Goal: Task Accomplishment & Management: Complete application form

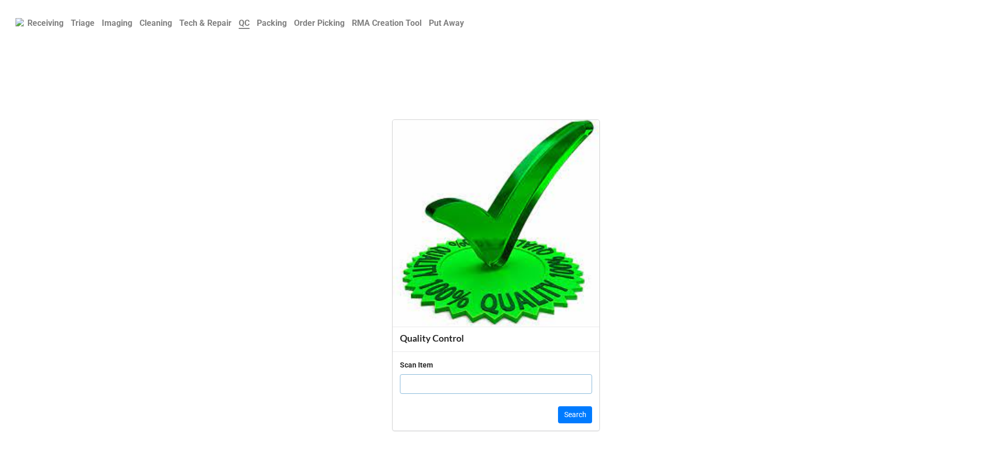
click at [332, 28] on b "Order Picking" at bounding box center [319, 23] width 51 height 10
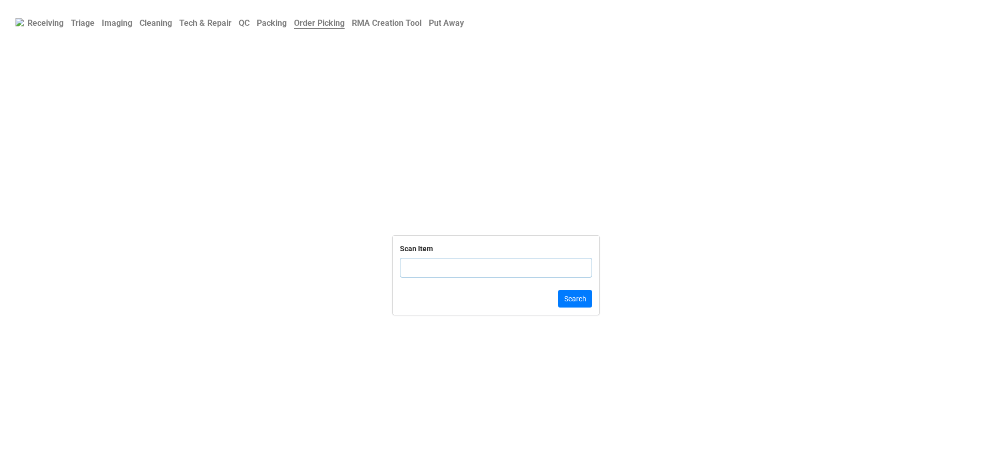
click at [478, 272] on input "text" at bounding box center [496, 268] width 192 height 20
click button "Search" at bounding box center [575, 299] width 34 height 18
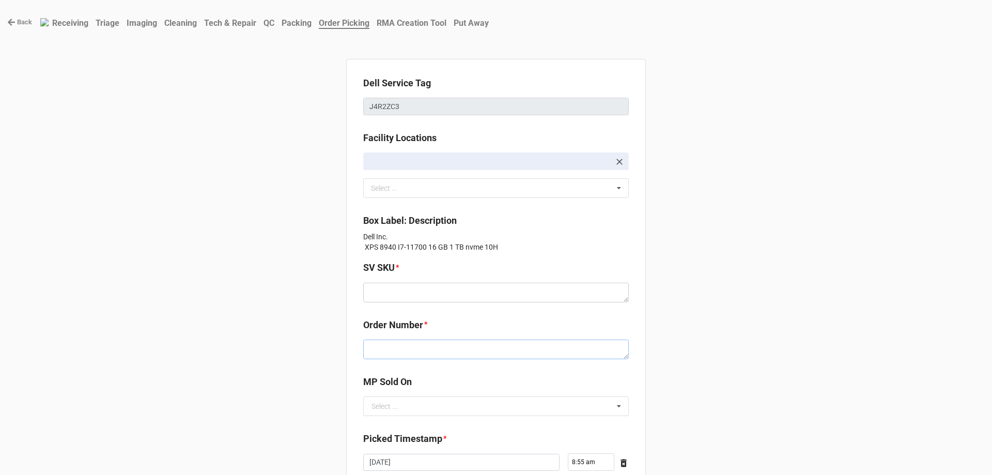
click at [463, 344] on textarea at bounding box center [496, 350] width 266 height 20
drag, startPoint x: 463, startPoint y: 344, endPoint x: 460, endPoint y: 353, distance: 9.5
paste textarea "5034184"
type textarea "x"
type textarea "5034184"
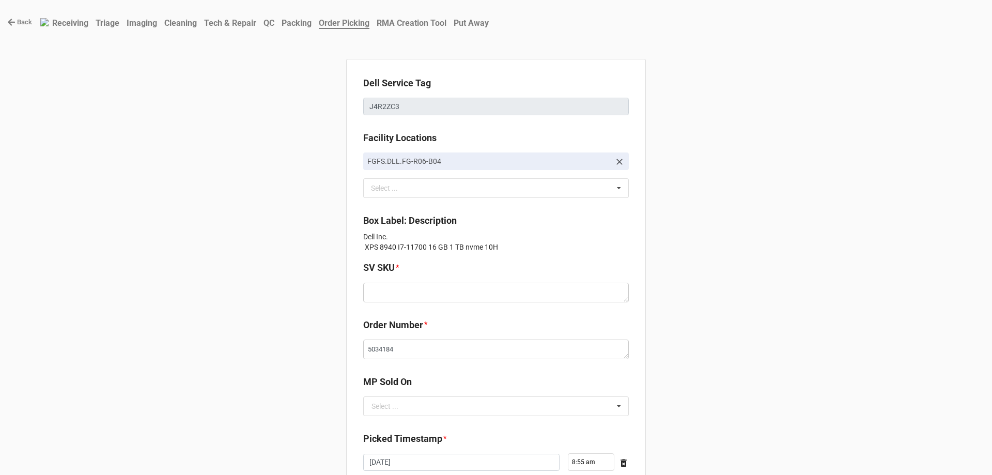
click at [416, 417] on div "MP Sold On Select ... D2C" at bounding box center [496, 399] width 266 height 49
click at [417, 409] on input "text" at bounding box center [496, 406] width 265 height 19
click at [416, 421] on div "D2C" at bounding box center [496, 425] width 265 height 19
click at [377, 293] on textarea at bounding box center [496, 293] width 266 height 20
paste textarea "D.X8940.W10H.11700x.1TBSXXXX16G.IU750.XX1.BL.BxxW"
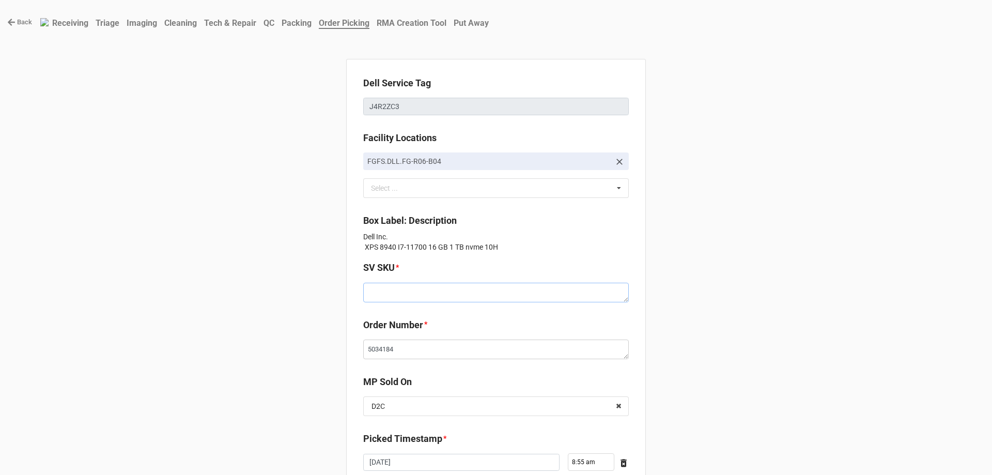
type textarea "x"
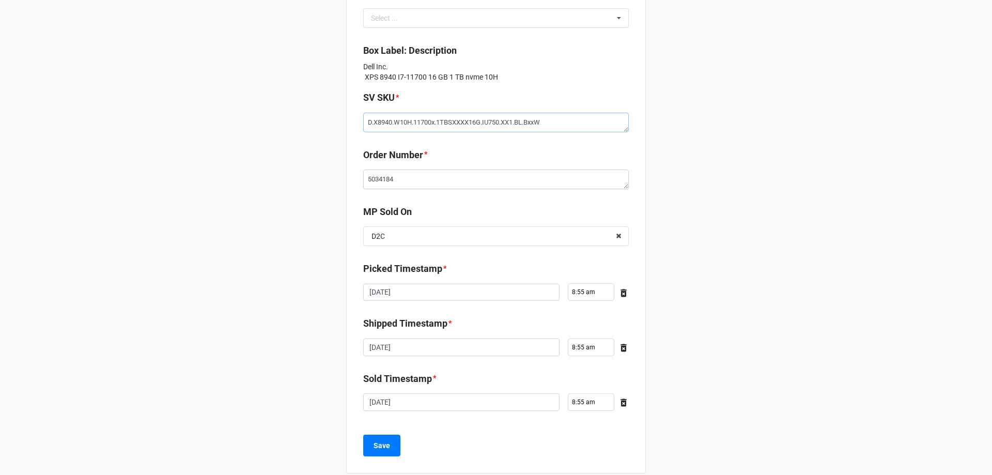
scroll to position [185, 0]
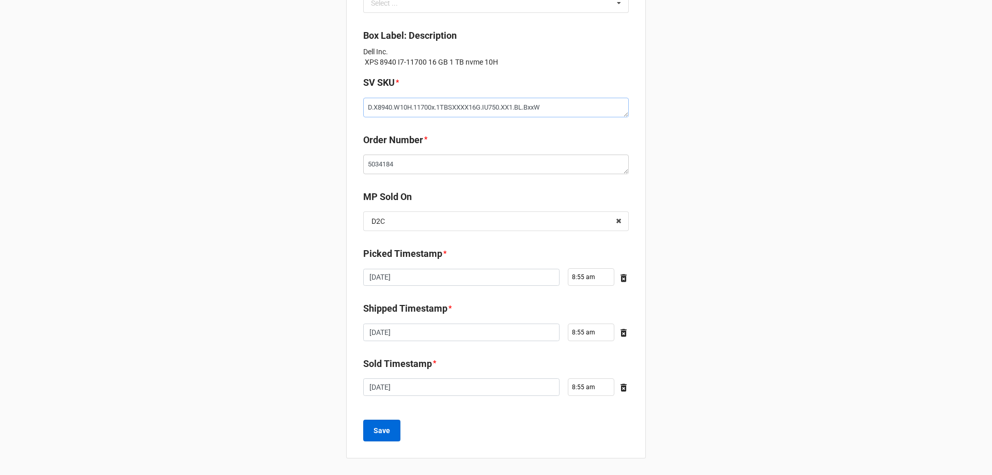
type textarea "D.X8940.W10H.11700x.1TBSXXXX16G.IU750.XX1.BL.BxxW"
click at [392, 435] on button "Save" at bounding box center [381, 431] width 37 height 22
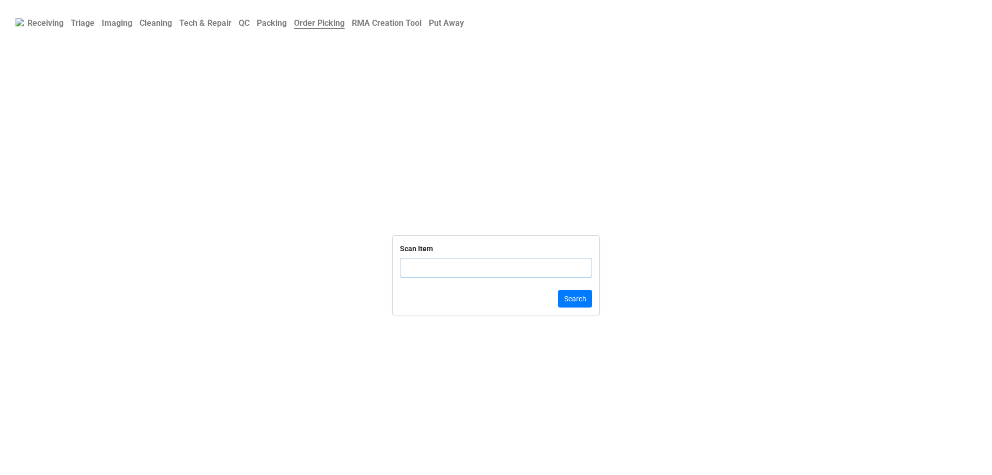
click at [441, 278] on input "text" at bounding box center [496, 268] width 192 height 20
click button "Search" at bounding box center [575, 299] width 34 height 18
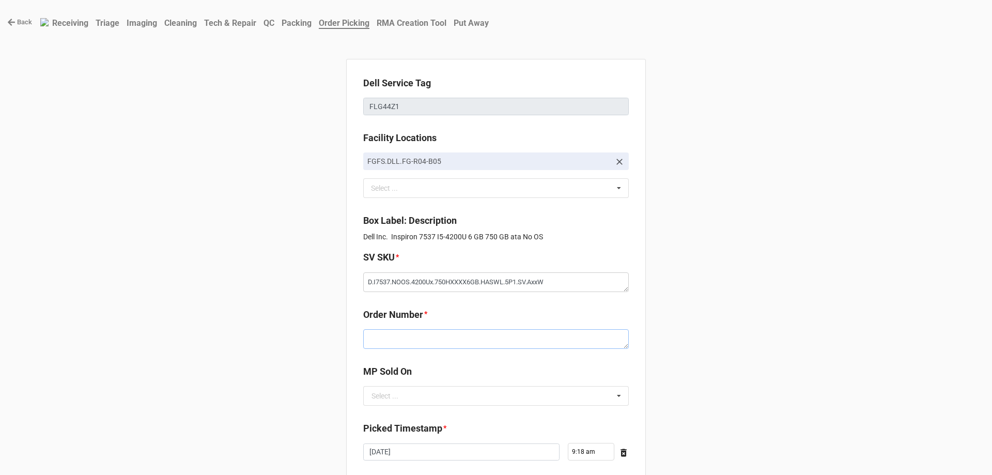
click at [458, 337] on textarea at bounding box center [496, 339] width 266 height 20
paste textarea "5034194"
type textarea "x"
type textarea "5034194"
click at [376, 396] on div "Select ..." at bounding box center [385, 395] width 27 height 7
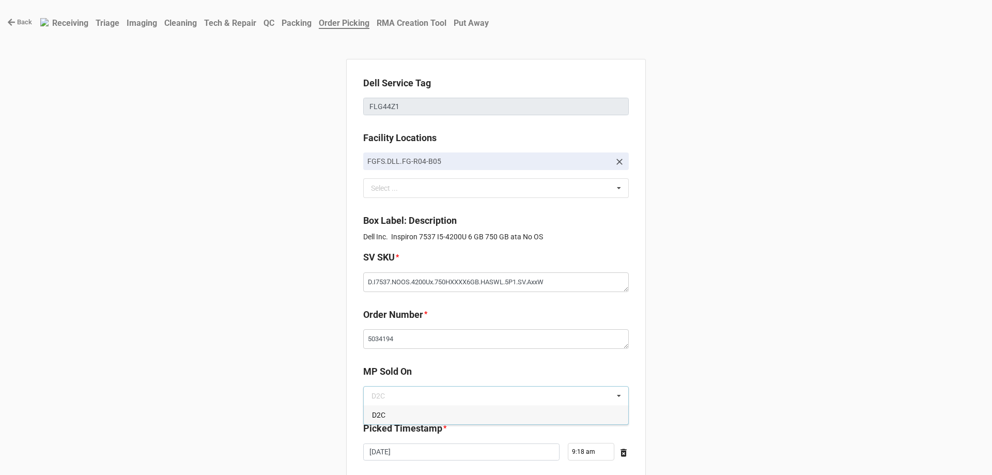
click at [378, 406] on div "D2C" at bounding box center [496, 414] width 265 height 19
type textarea "x"
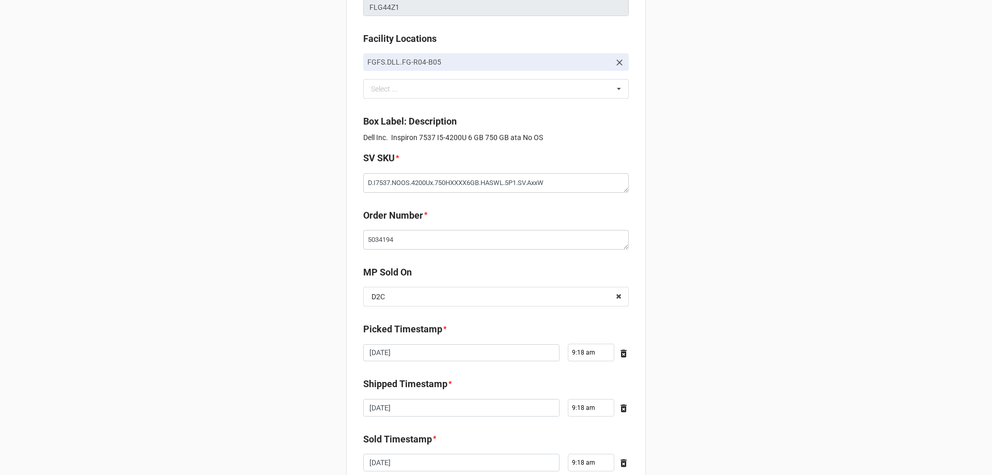
scroll to position [175, 0]
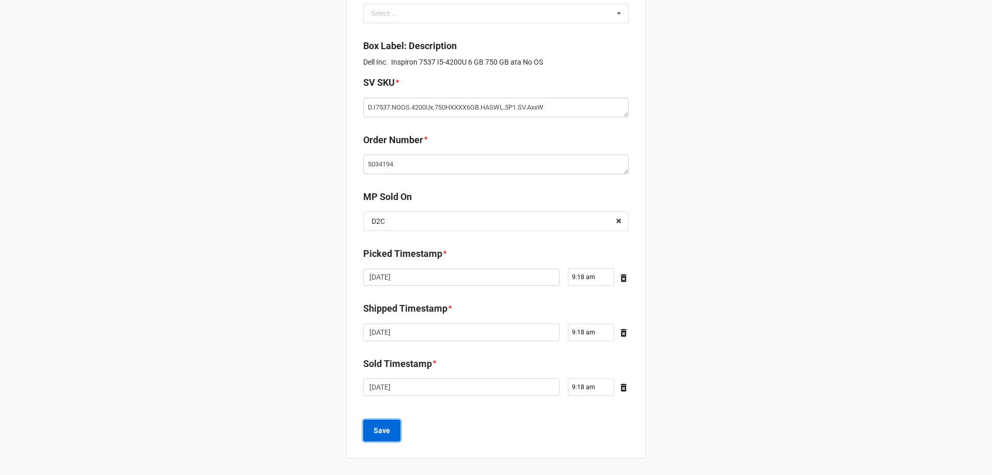
click at [370, 424] on button "Save" at bounding box center [381, 431] width 37 height 22
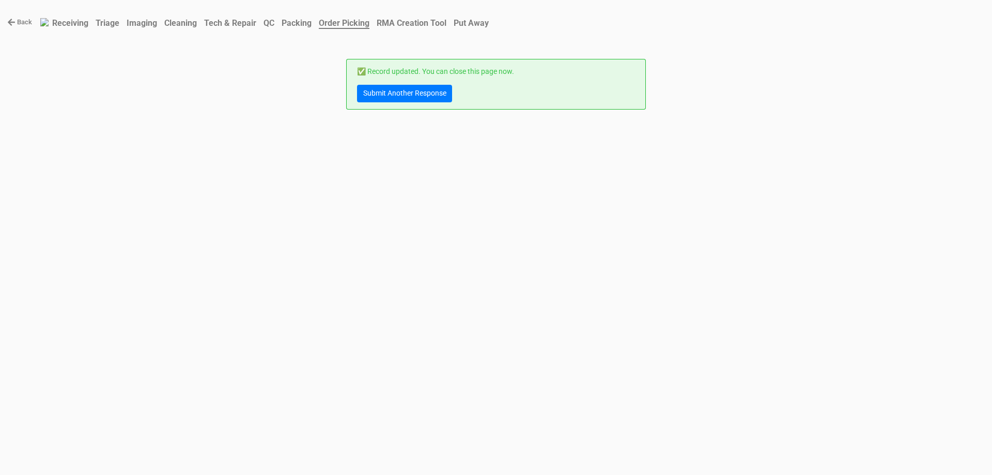
scroll to position [0, 0]
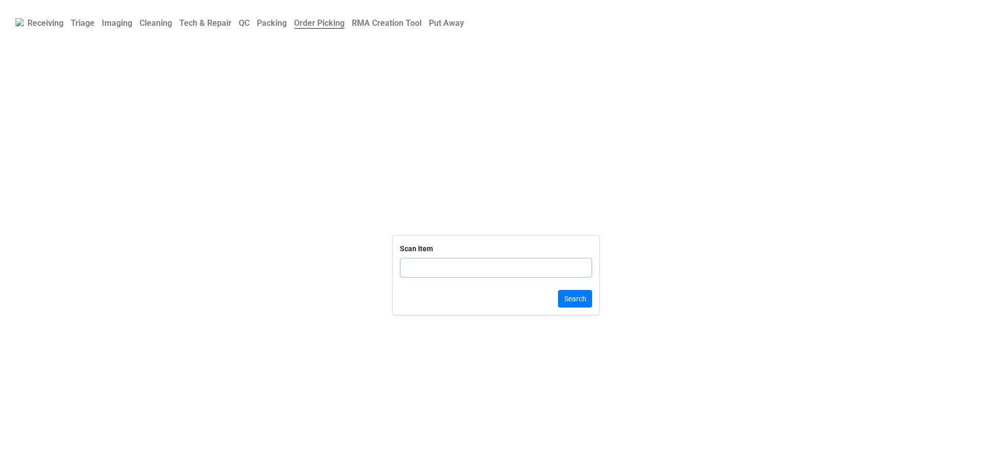
click at [460, 264] on input "text" at bounding box center [496, 268] width 192 height 20
click button "Search" at bounding box center [575, 299] width 34 height 18
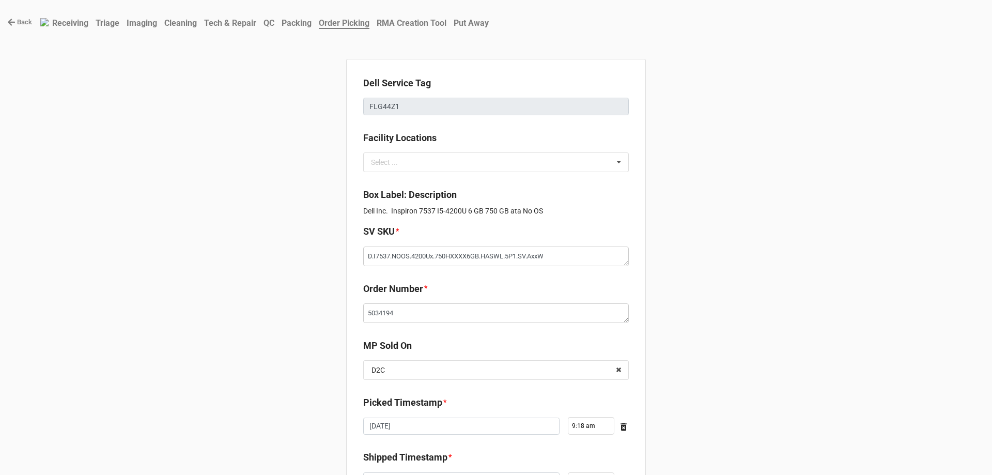
type textarea "x"
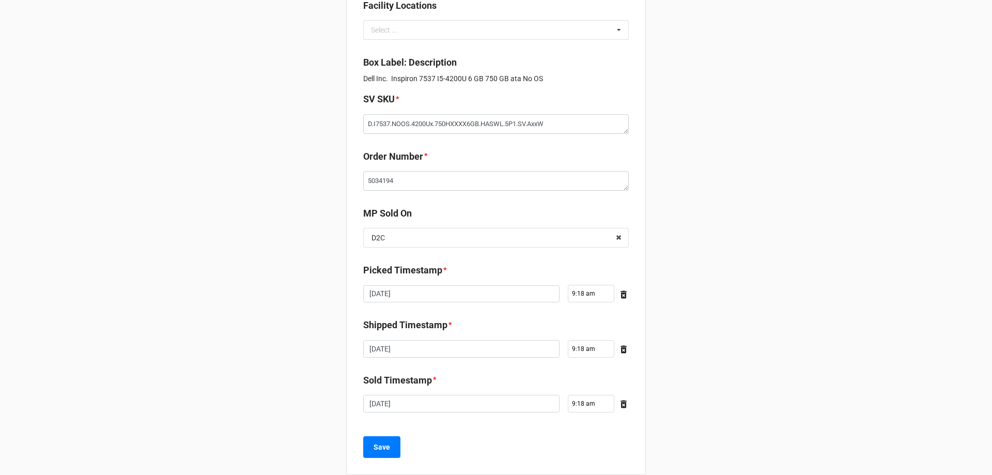
scroll to position [149, 0]
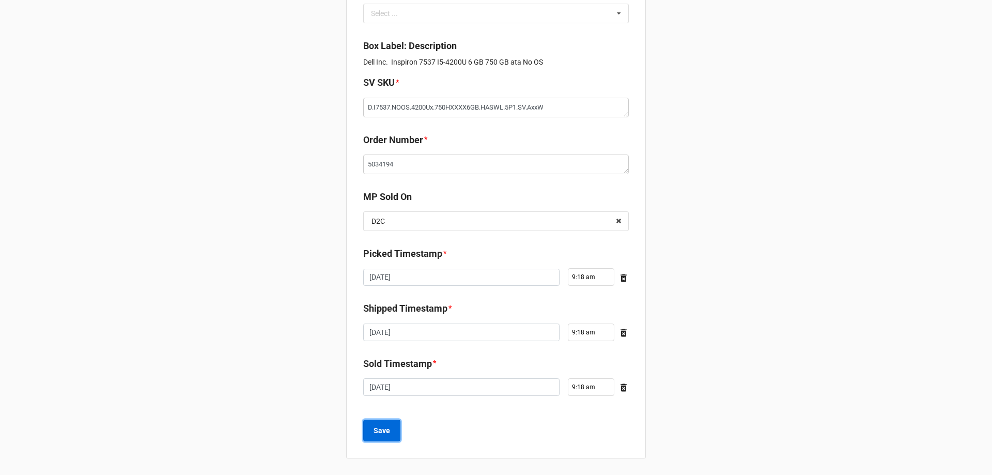
click at [391, 438] on button "Save" at bounding box center [381, 431] width 37 height 22
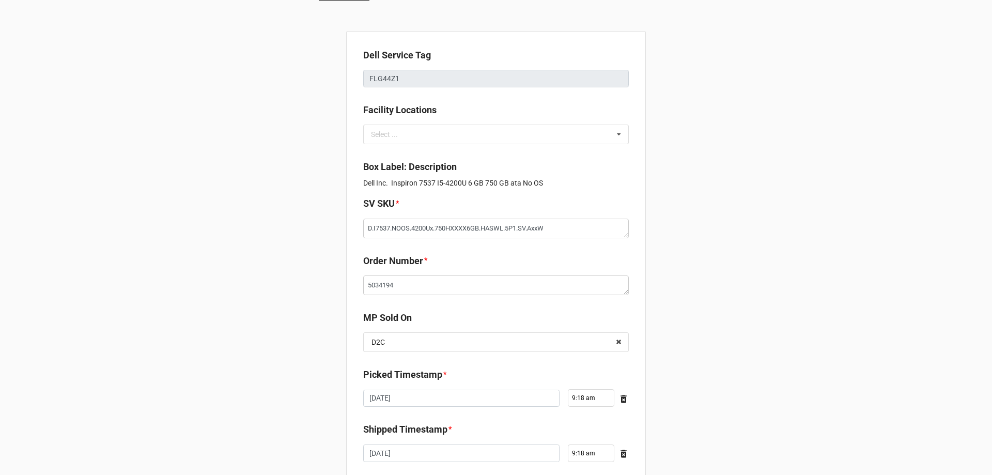
scroll to position [0, 0]
